Goal: Transaction & Acquisition: Purchase product/service

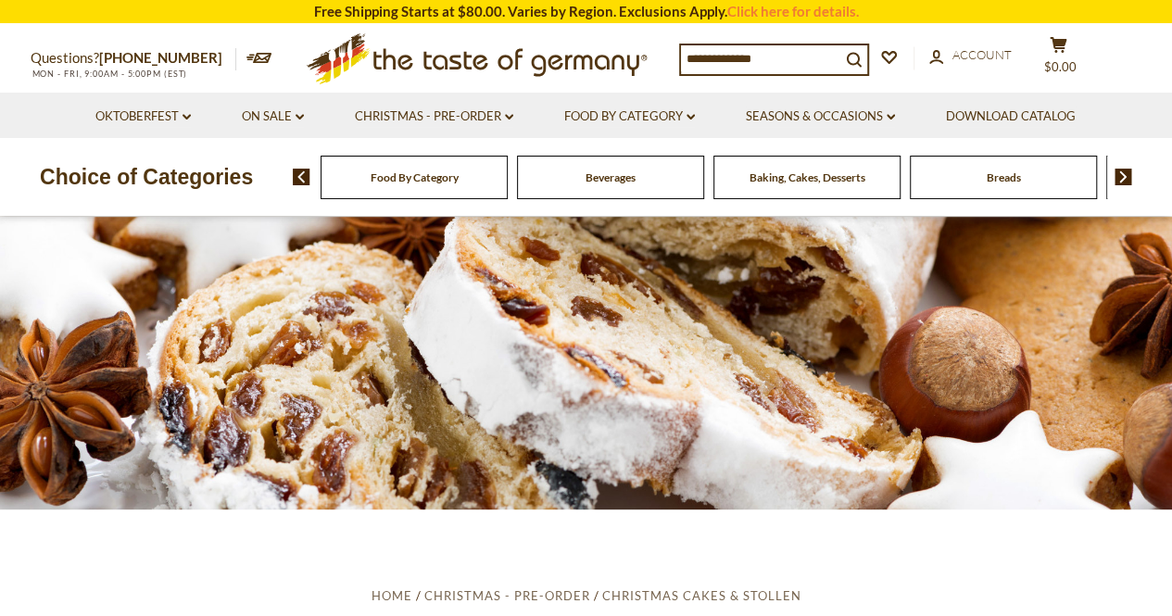
click at [145, 207] on div "Choice of Categories" at bounding box center [146, 177] width 293 height 78
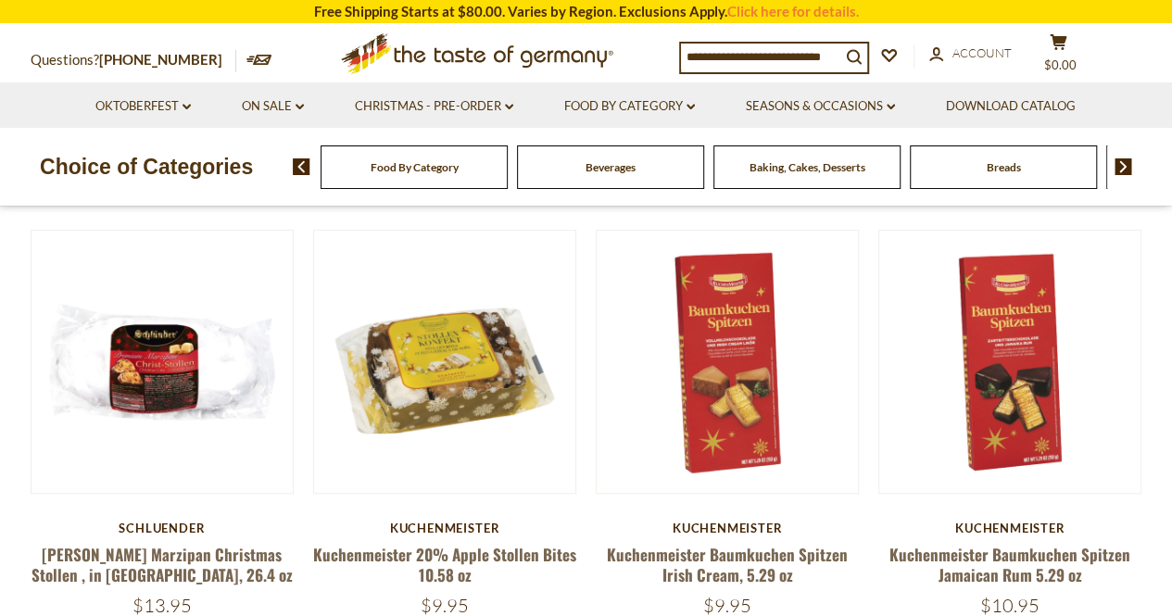
scroll to position [493, 0]
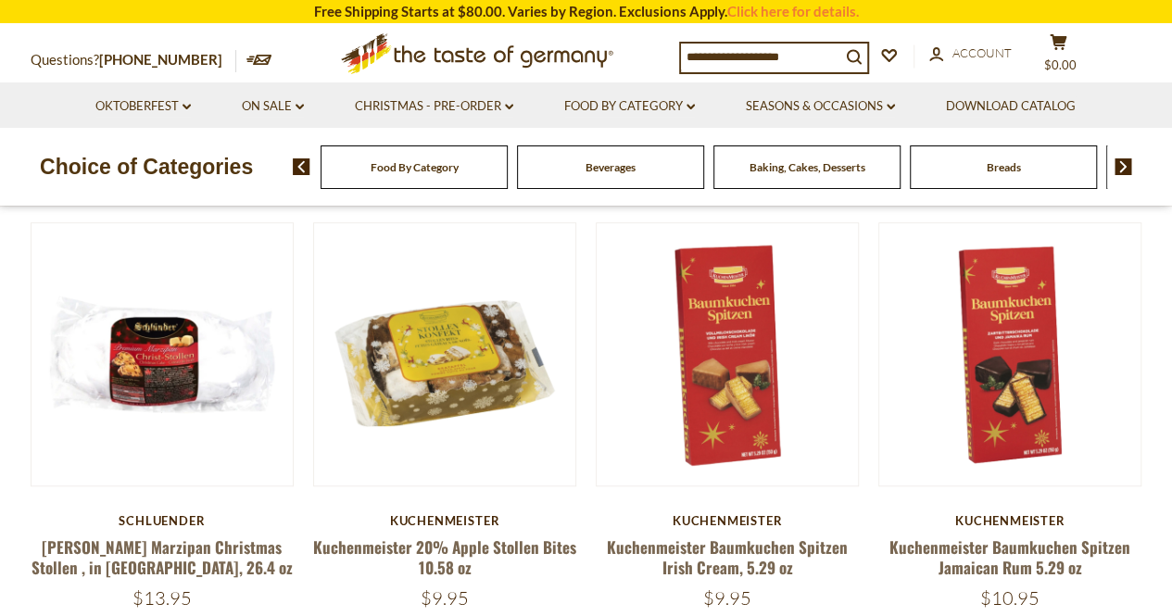
click at [482, 558] on h5 "Kuchenmeister 20% Apple Stollen Bites 10.58 oz" at bounding box center [445, 557] width 264 height 40
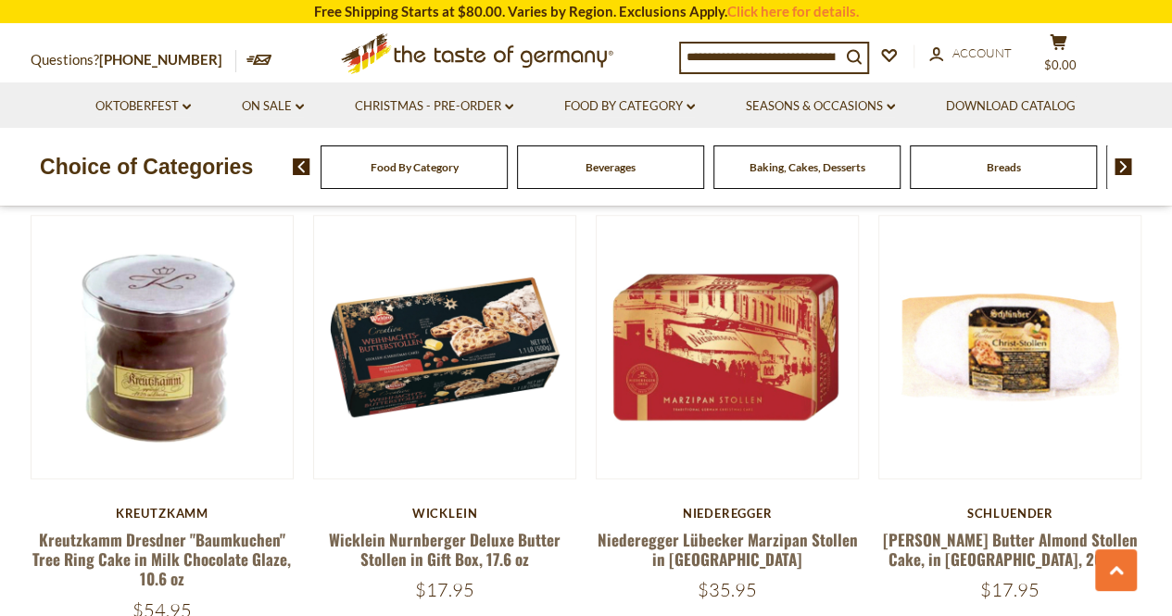
scroll to position [991, 0]
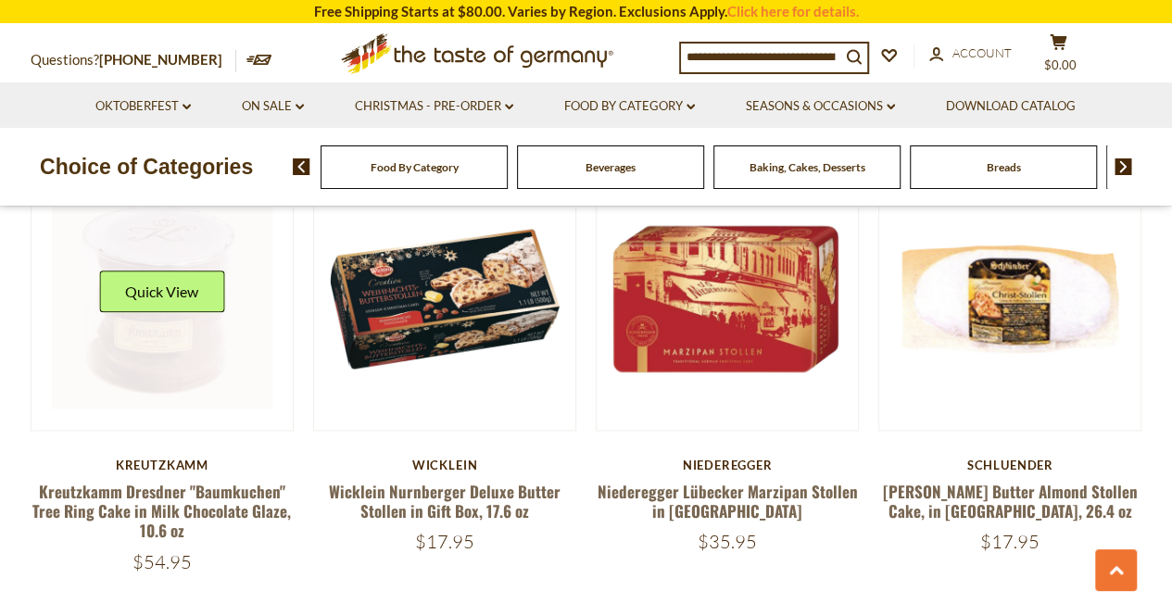
click at [154, 358] on link at bounding box center [162, 298] width 220 height 220
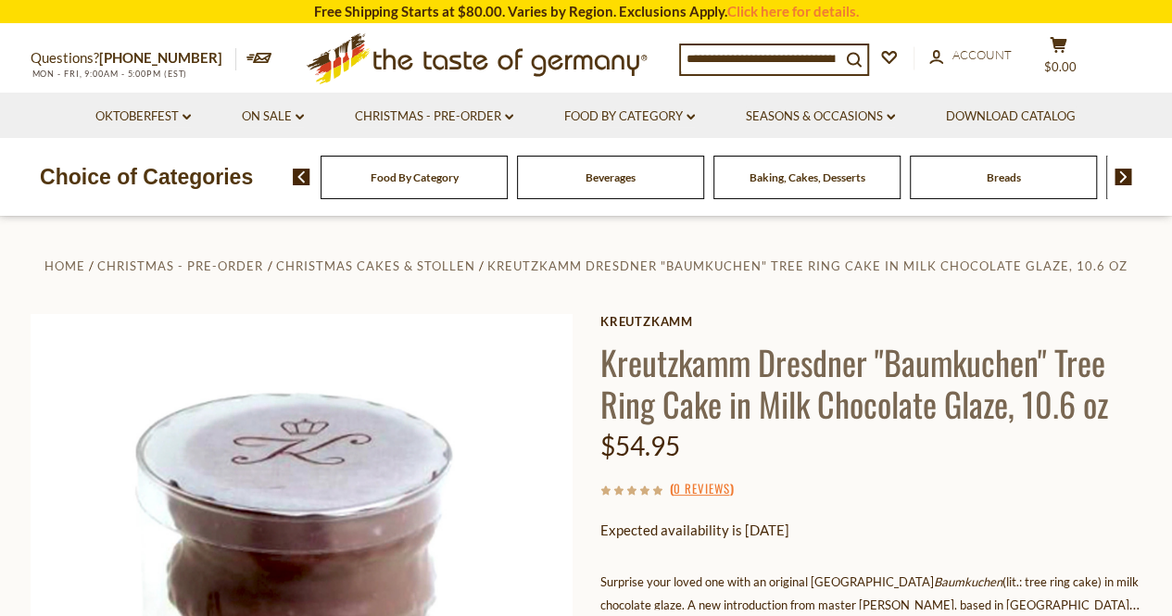
click at [1151, 333] on div "Home Christmas - PRE-ORDER Christmas Cakes & Stollen Kreutzkamm Dresdner "Baumk…" at bounding box center [586, 610] width 1139 height 712
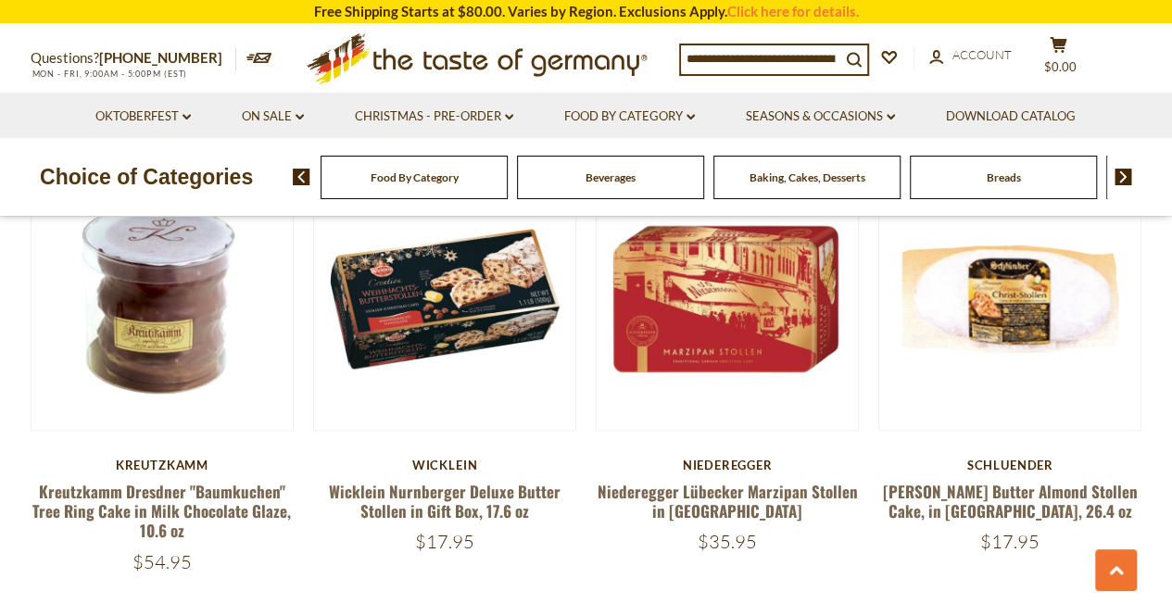
scroll to position [1530, 0]
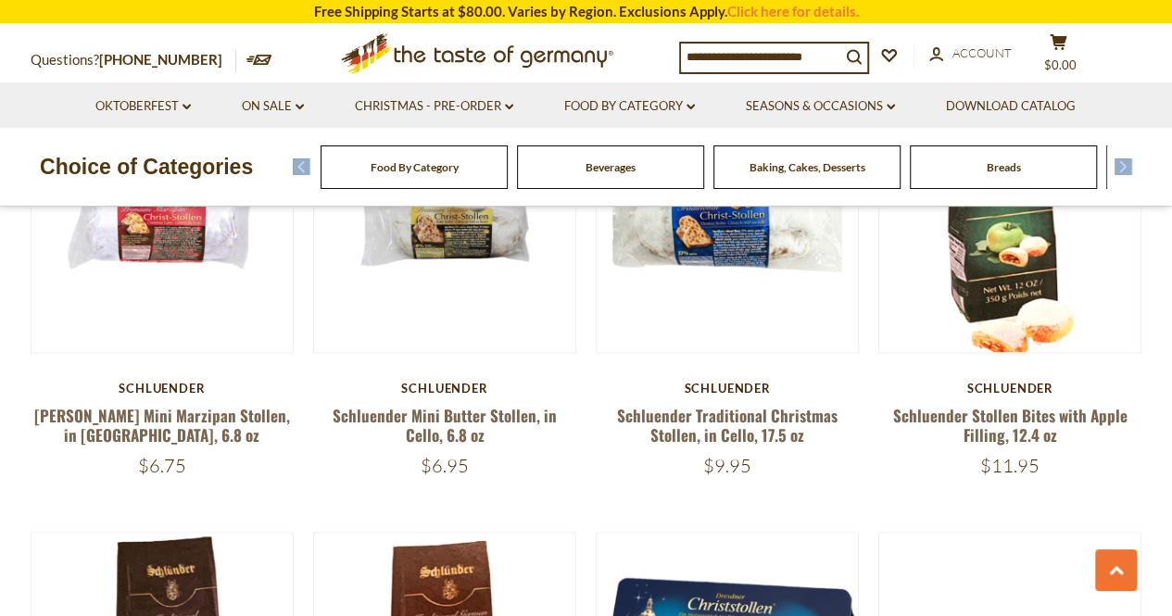
drag, startPoint x: 1169, startPoint y: 187, endPoint x: 1184, endPoint y: 215, distance: 31.9
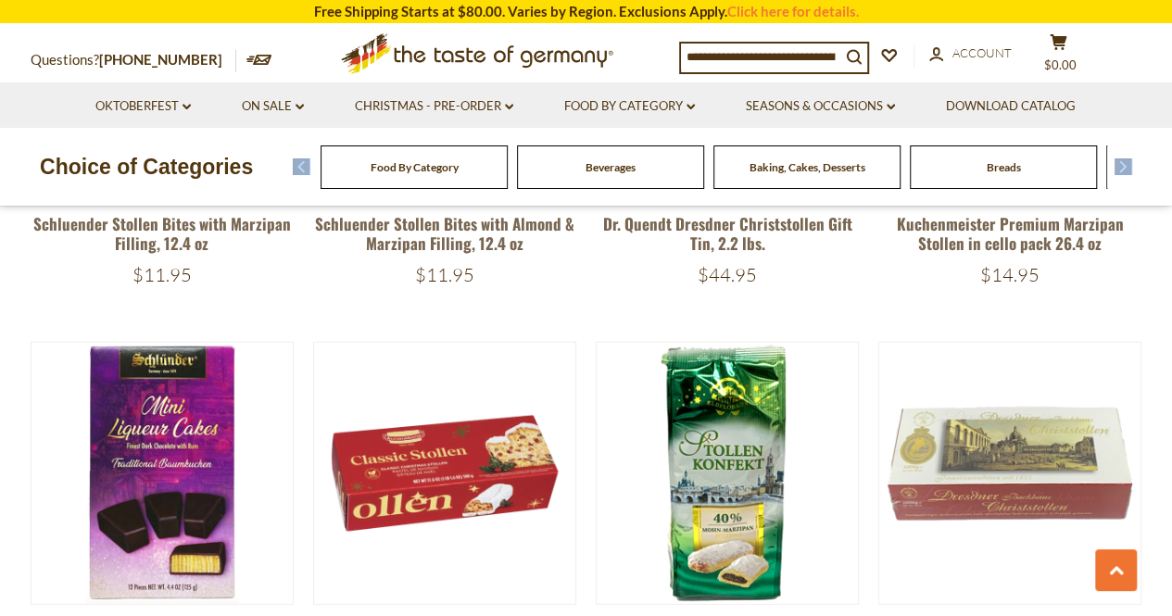
scroll to position [2239, 0]
